Goal: Complete application form

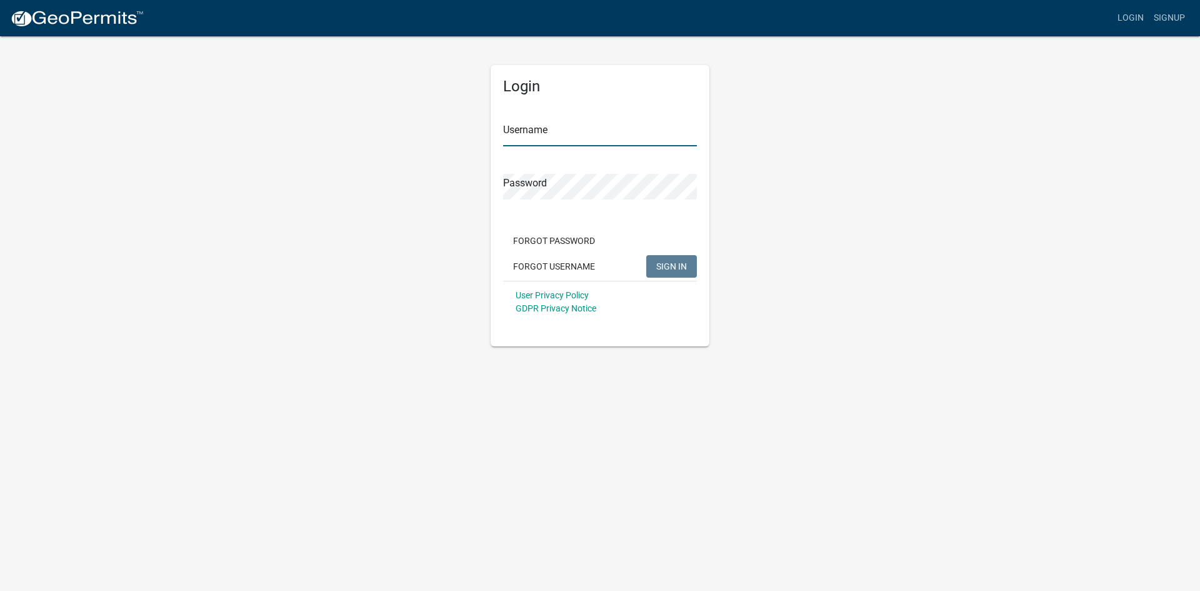
type input "[PERSON_NAME]"
click at [671, 276] on button "SIGN IN" at bounding box center [671, 266] width 51 height 23
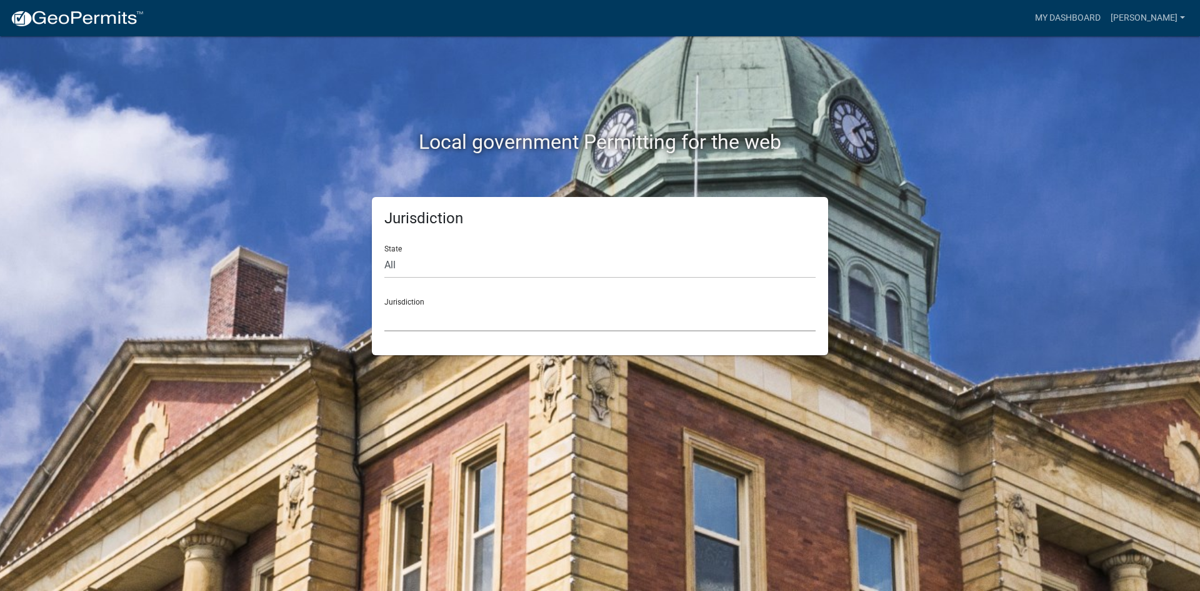
click at [586, 321] on select "Custer County, Colorado Carroll County, Georgia Cook County, Georgia Crawford C…" at bounding box center [599, 319] width 431 height 26
click at [940, 275] on div "Jurisdiction State All Colorado Georgia Indiana Iowa Kansas Minnesota Ohio Sout…" at bounding box center [600, 276] width 713 height 158
click at [1163, 14] on link "[PERSON_NAME]" at bounding box center [1148, 18] width 84 height 24
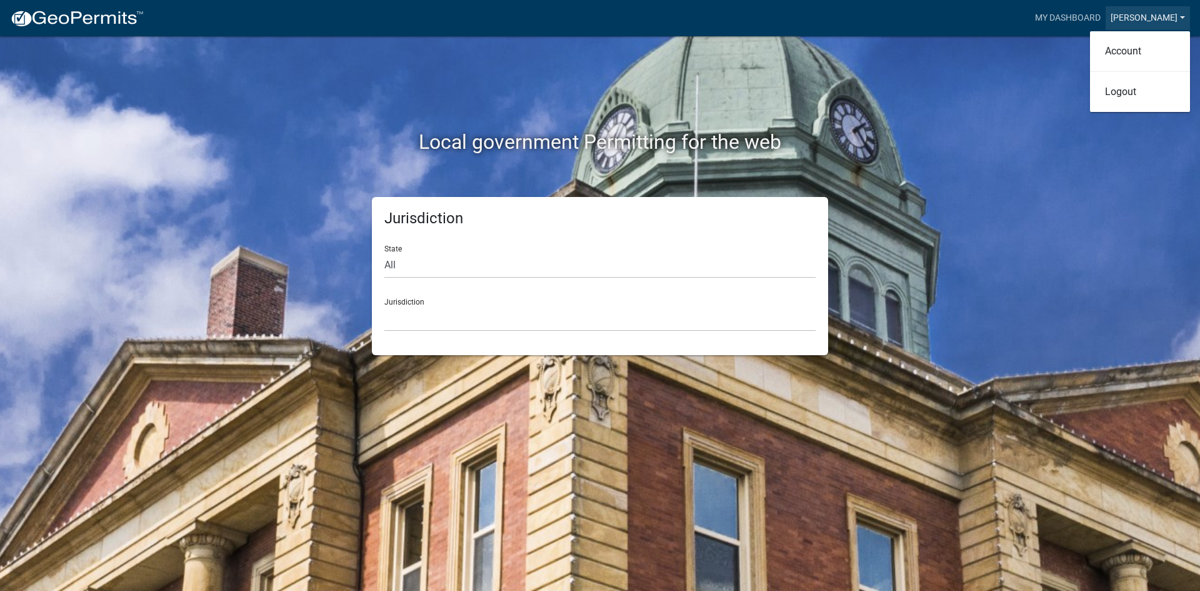
click at [1163, 14] on link "[PERSON_NAME]" at bounding box center [1148, 18] width 84 height 24
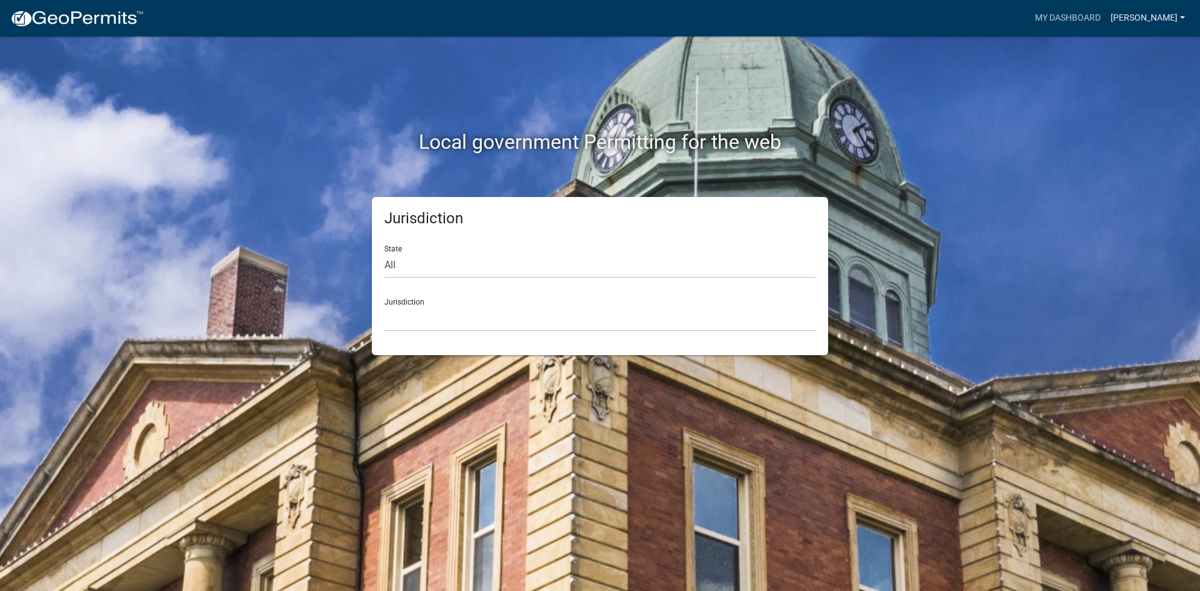
click at [1163, 14] on link "[PERSON_NAME]" at bounding box center [1148, 18] width 84 height 24
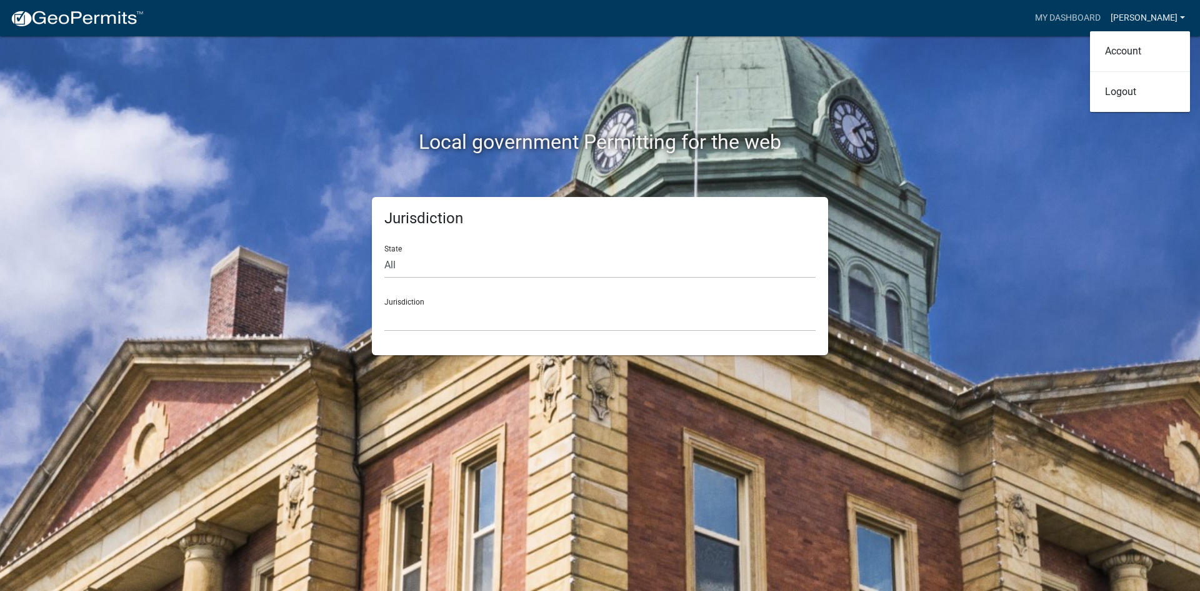
click at [1163, 14] on link "[PERSON_NAME]" at bounding box center [1148, 18] width 84 height 24
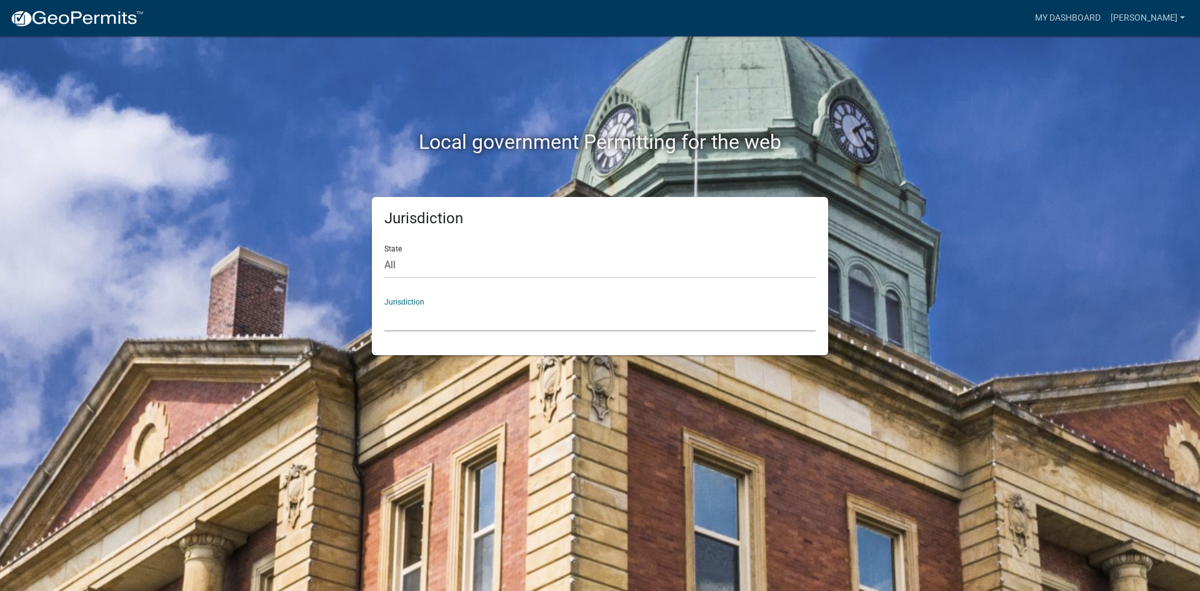
click at [585, 326] on select "Custer County, Colorado Carroll County, Georgia Cook County, Georgia Crawford C…" at bounding box center [599, 319] width 431 height 26
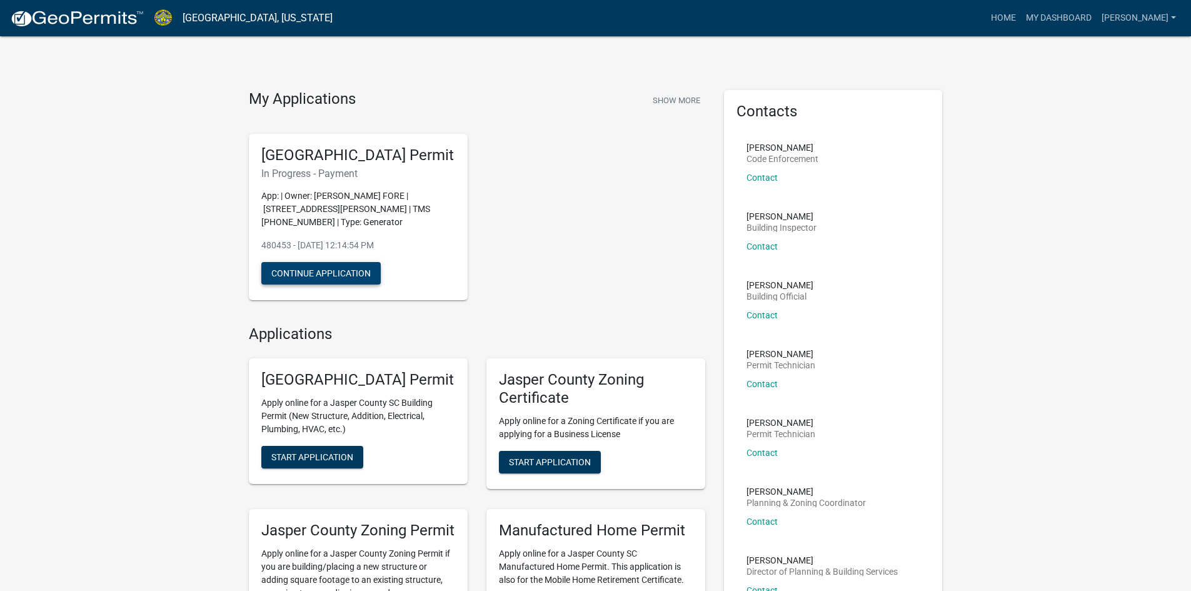
click at [354, 278] on button "Continue Application" at bounding box center [320, 273] width 119 height 23
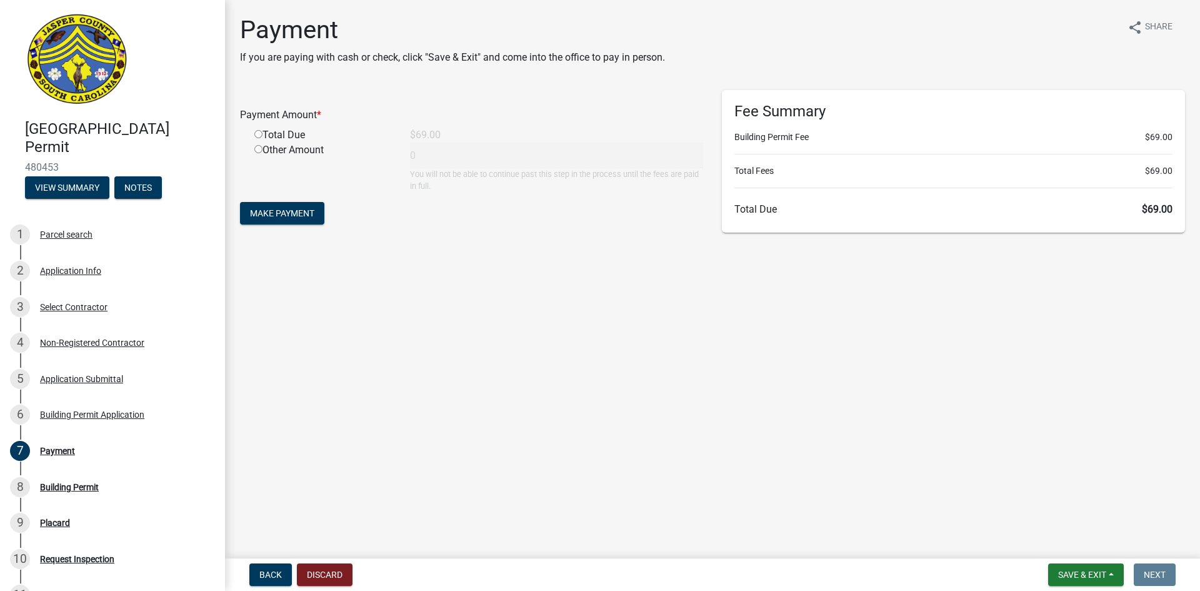
click at [262, 138] on input "radio" at bounding box center [258, 134] width 8 height 8
radio input "true"
type input "69"
click at [297, 213] on span "Make Payment" at bounding box center [282, 213] width 64 height 10
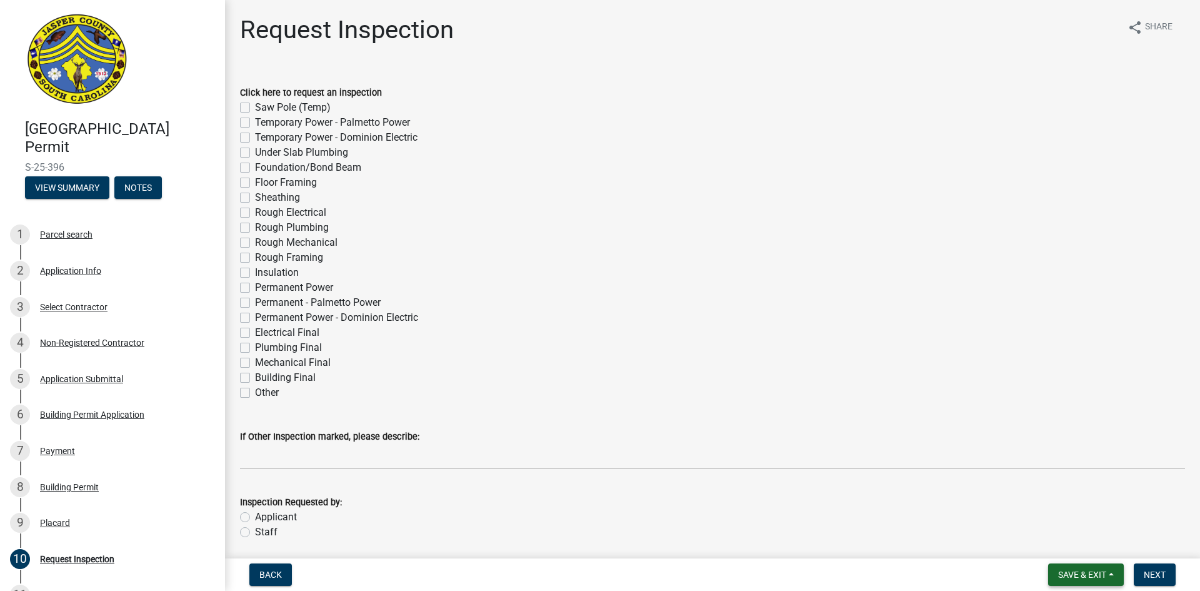
click at [1084, 573] on span "Save & Exit" at bounding box center [1082, 575] width 48 height 10
click at [1074, 547] on button "Save & Exit" at bounding box center [1074, 542] width 100 height 30
